Goal: Task Accomplishment & Management: Use online tool/utility

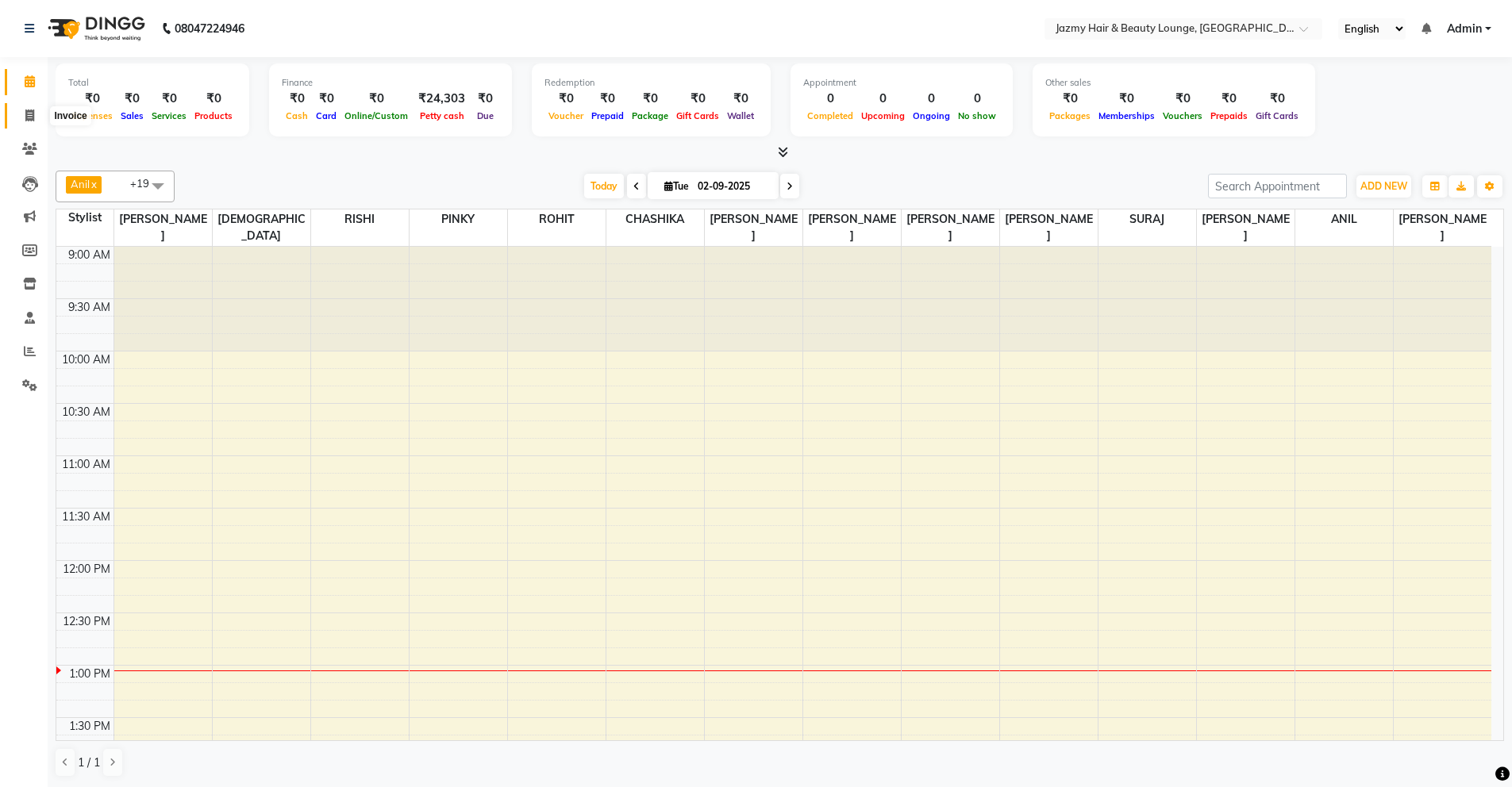
click at [21, 112] on span at bounding box center [30, 116] width 28 height 18
select select "service"
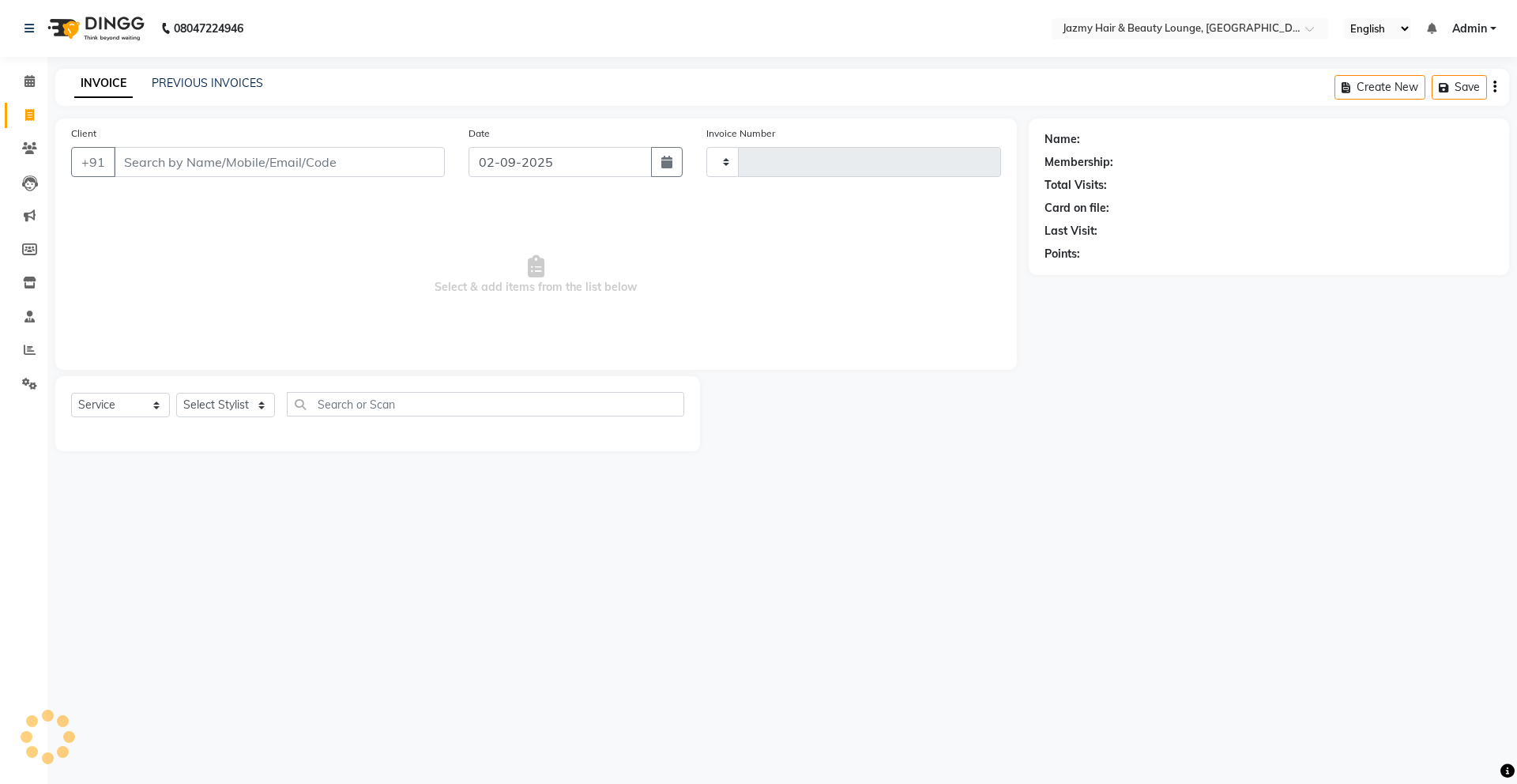
click at [150, 164] on input "Client" at bounding box center [279, 162] width 331 height 30
type input "2625"
select select "759"
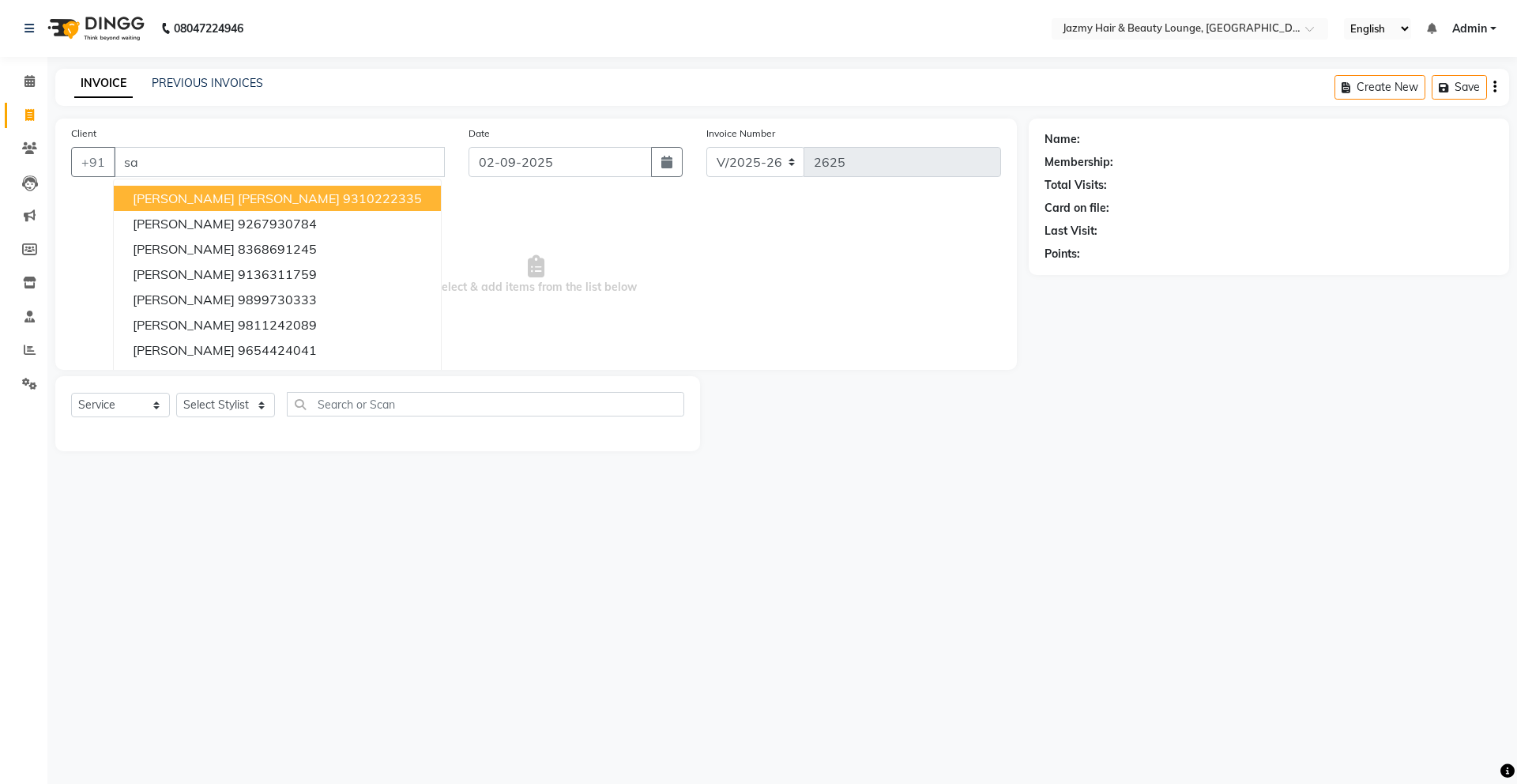
type input "s"
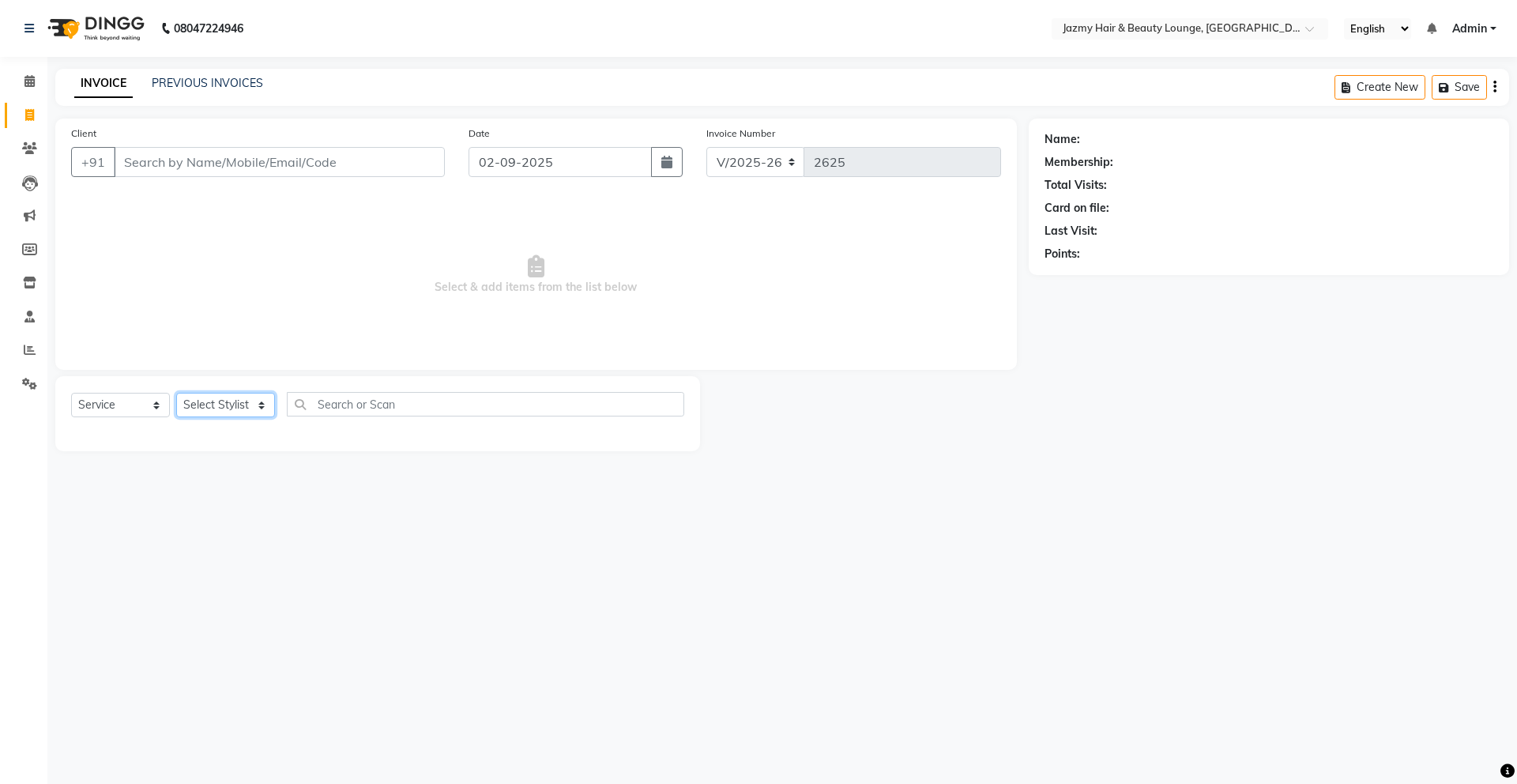
click at [216, 409] on select "Select Stylist AMIT [PERSON_NAME] [PERSON_NAME] CHASHIKA [PERSON_NAME] [PERSON_…" at bounding box center [226, 405] width 99 height 25
select select "12533"
click at [150, 400] on select "Select Service Product Membership Package Voucher Prepaid Gift Card" at bounding box center [120, 405] width 99 height 25
select select "product"
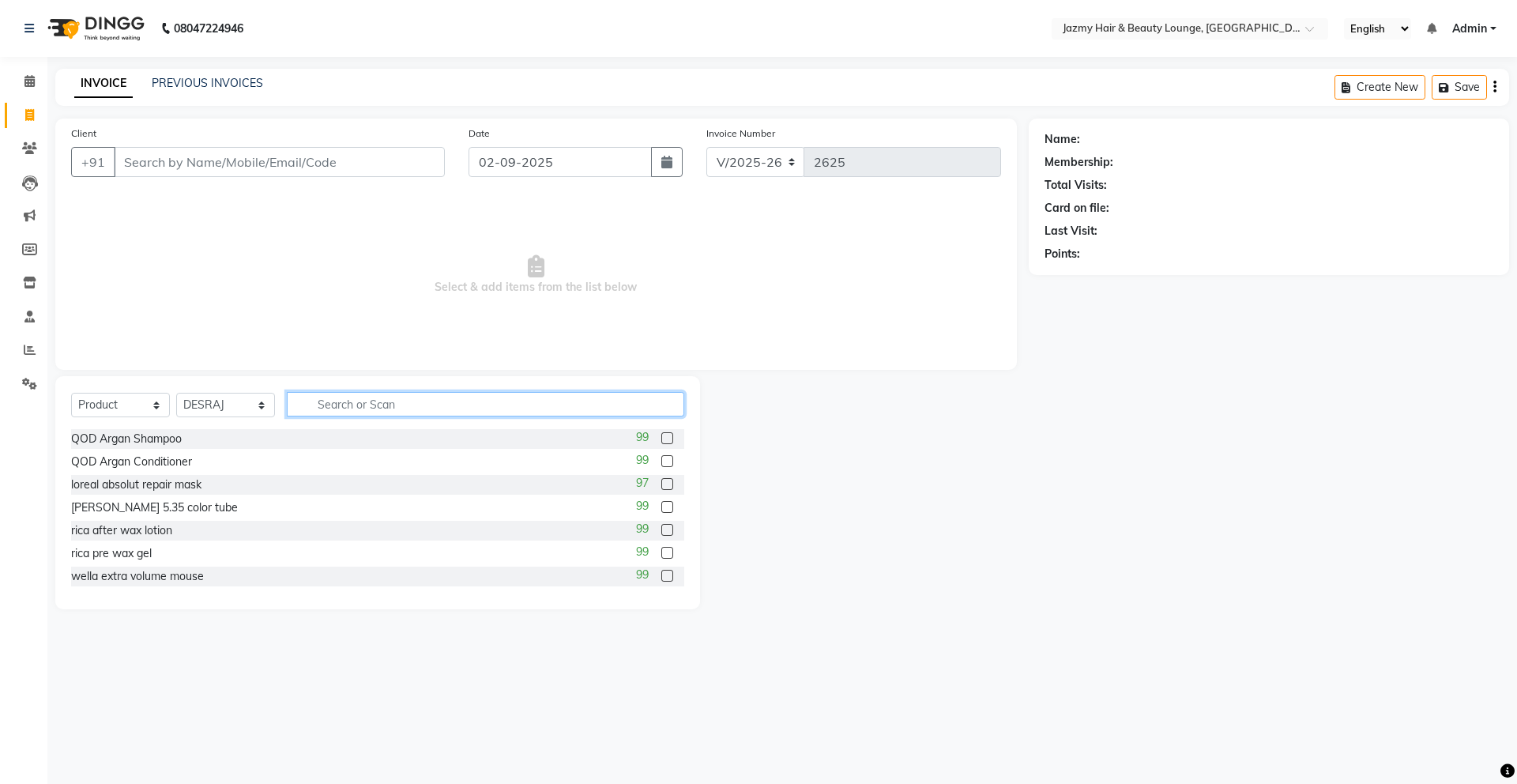
click at [341, 410] on input "text" at bounding box center [485, 404] width 397 height 25
type input "sp hy"
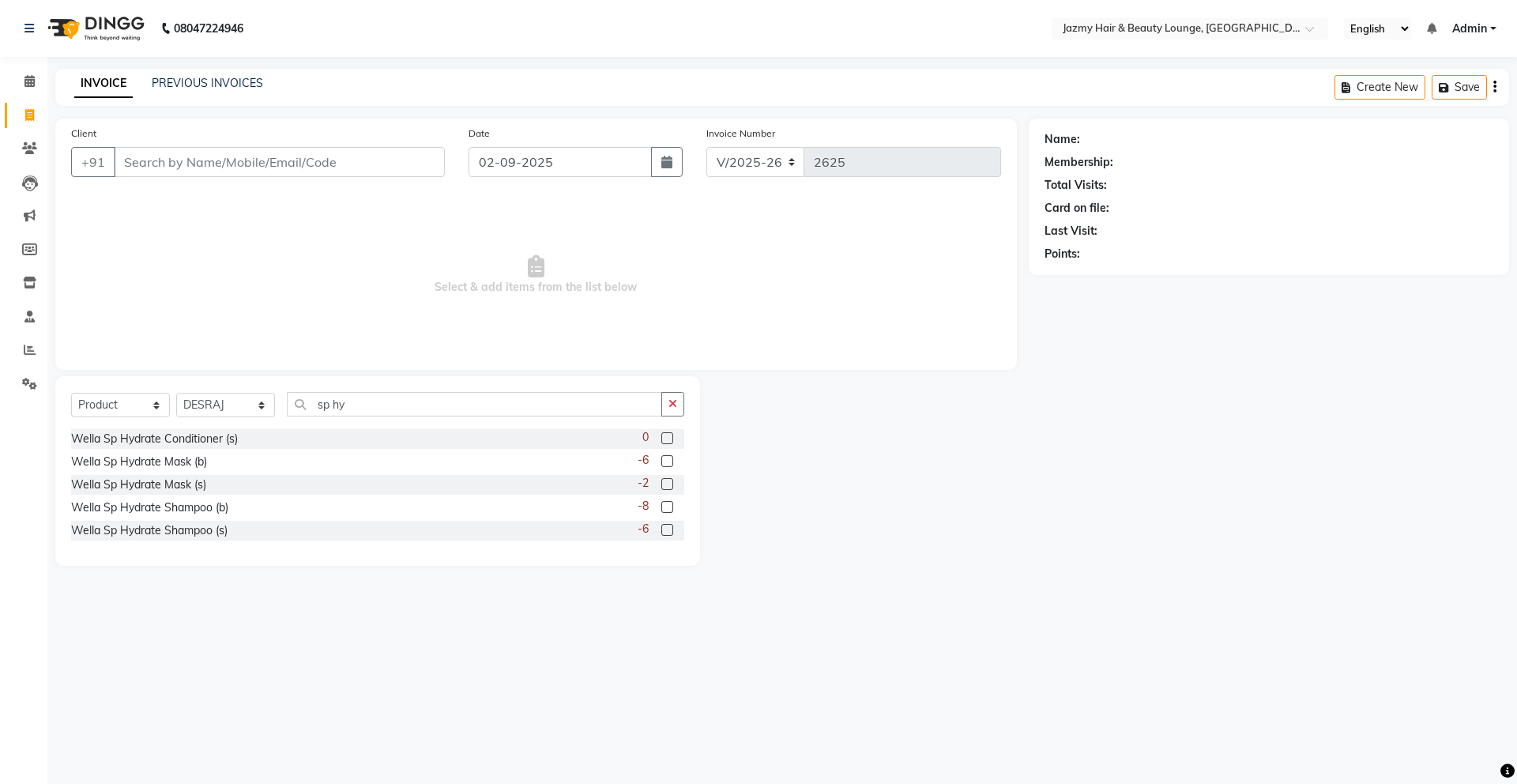
click at [670, 486] on label at bounding box center [667, 483] width 12 height 12
click at [670, 486] on input "checkbox" at bounding box center [667, 484] width 10 height 10
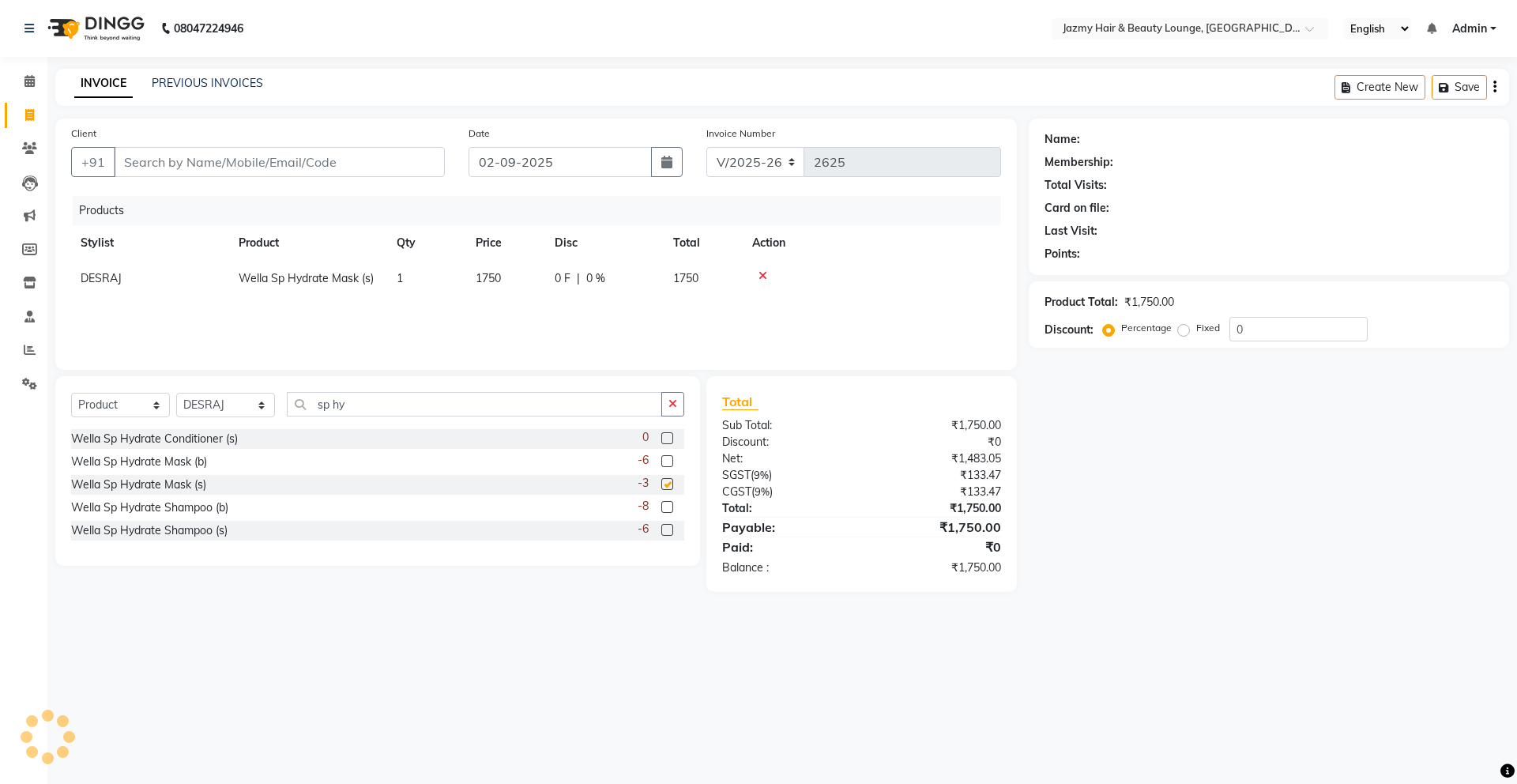
checkbox input "false"
click at [494, 273] on span "1750" at bounding box center [488, 278] width 26 height 14
select select "12533"
click at [516, 283] on input "1750" at bounding box center [505, 283] width 60 height 25
type input "1"
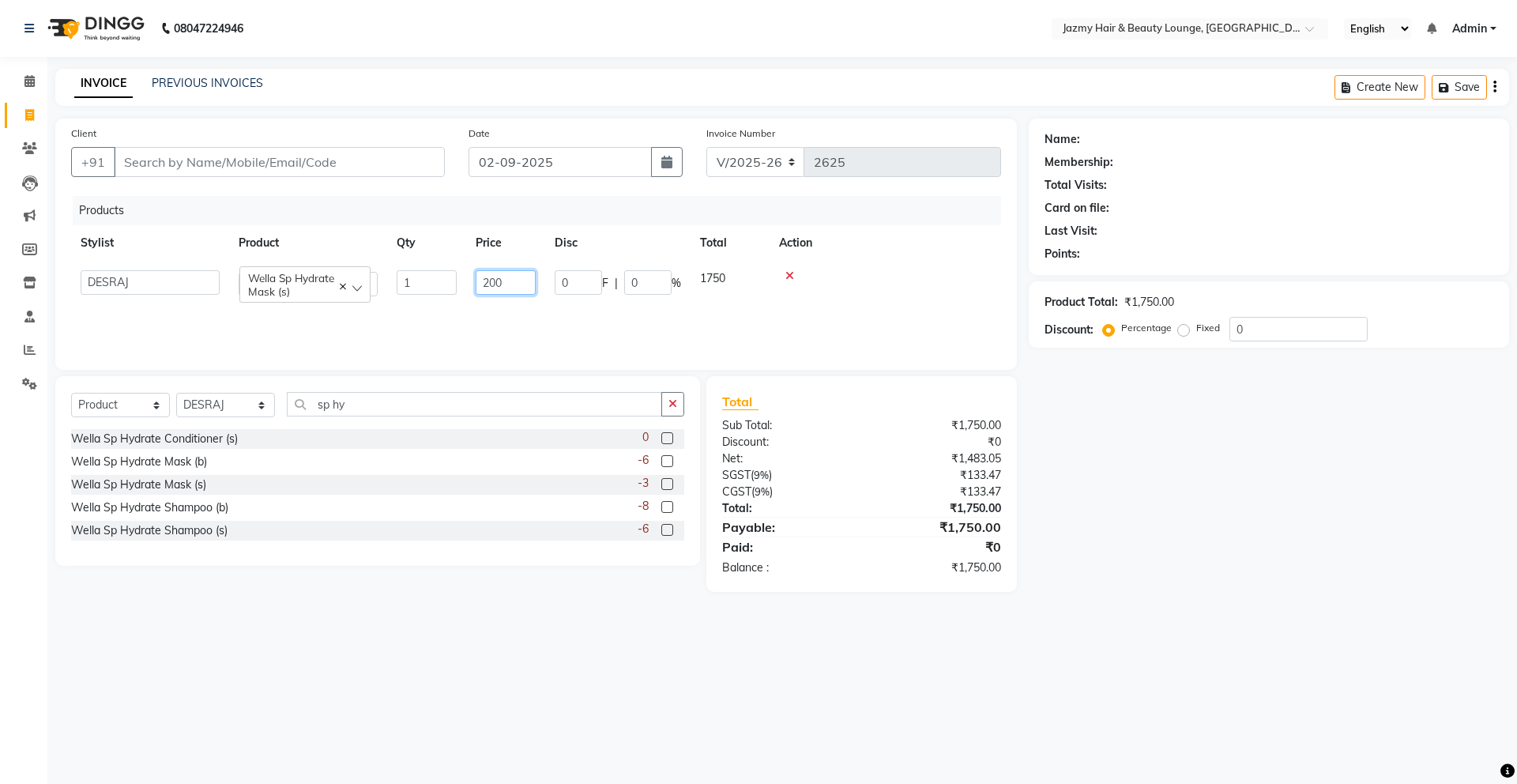
type input "2000"
click at [1230, 326] on input "0" at bounding box center [1299, 329] width 138 height 25
click at [1087, 127] on div "Name: Membership: Total Visits: Card on file: Last Visit: Points:" at bounding box center [1269, 193] width 448 height 137
click at [1095, 135] on div "Name:" at bounding box center [1269, 139] width 448 height 17
click at [760, 281] on icon at bounding box center [762, 276] width 9 height 11
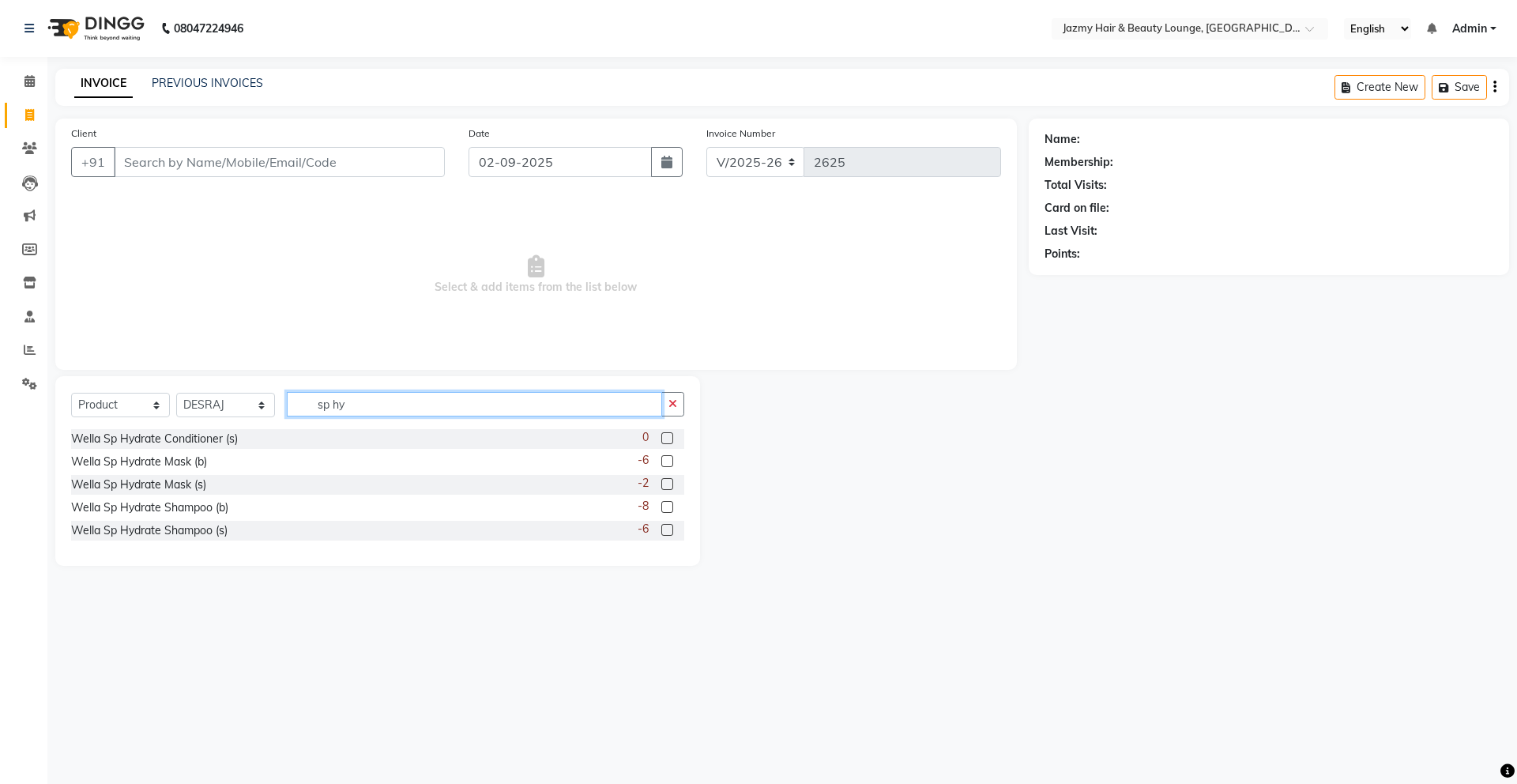
click at [348, 402] on input "sp hy" at bounding box center [475, 404] width 375 height 25
type input "s"
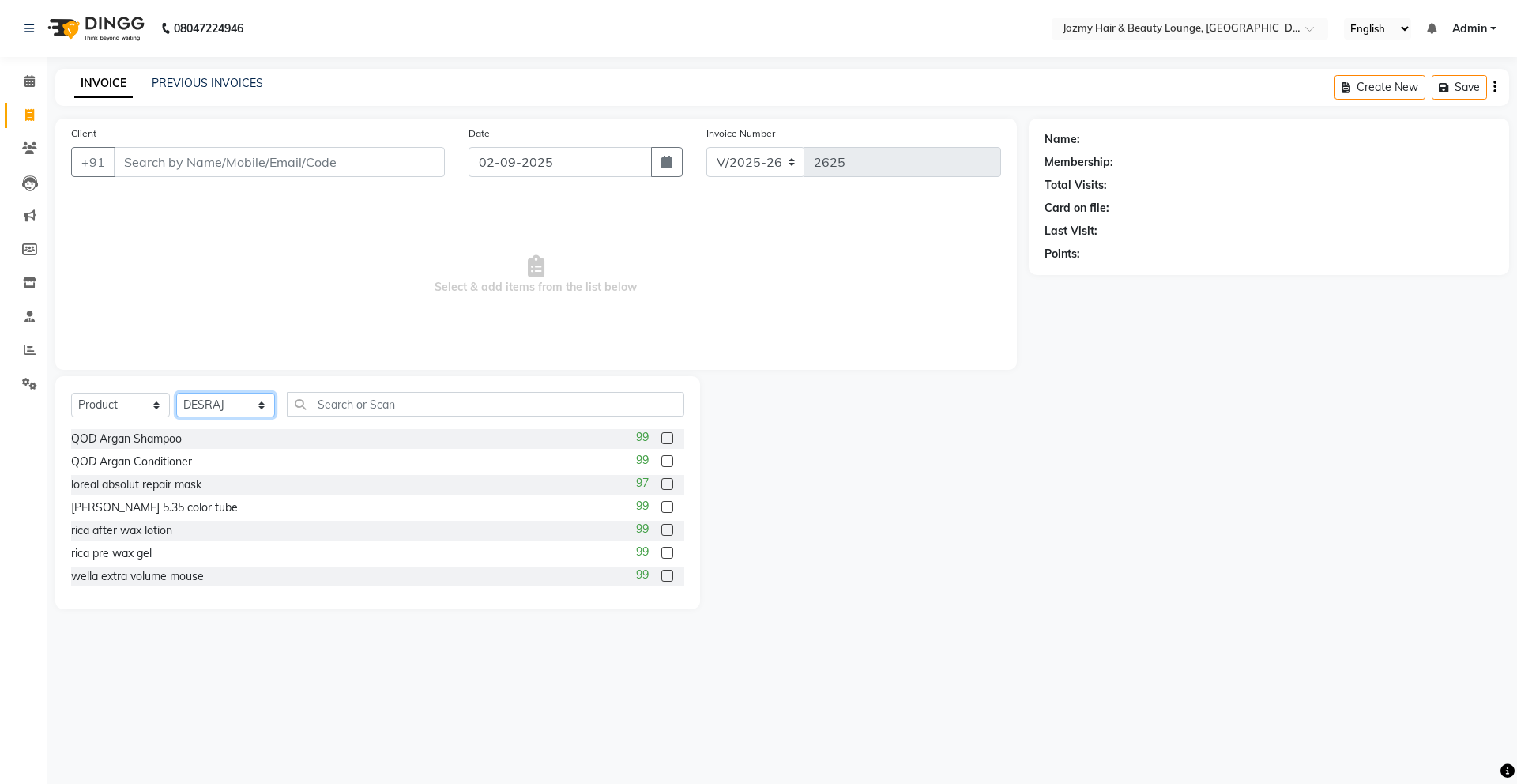
click at [245, 410] on select "Select Stylist AMIT [PERSON_NAME] [PERSON_NAME] CHASHIKA [PERSON_NAME] [PERSON_…" at bounding box center [226, 405] width 99 height 25
select select
click at [123, 406] on select "Select Service Product Membership Package Voucher Prepaid Gift Card" at bounding box center [120, 405] width 99 height 25
select select "service"
